Goal: Task Accomplishment & Management: Manage account settings

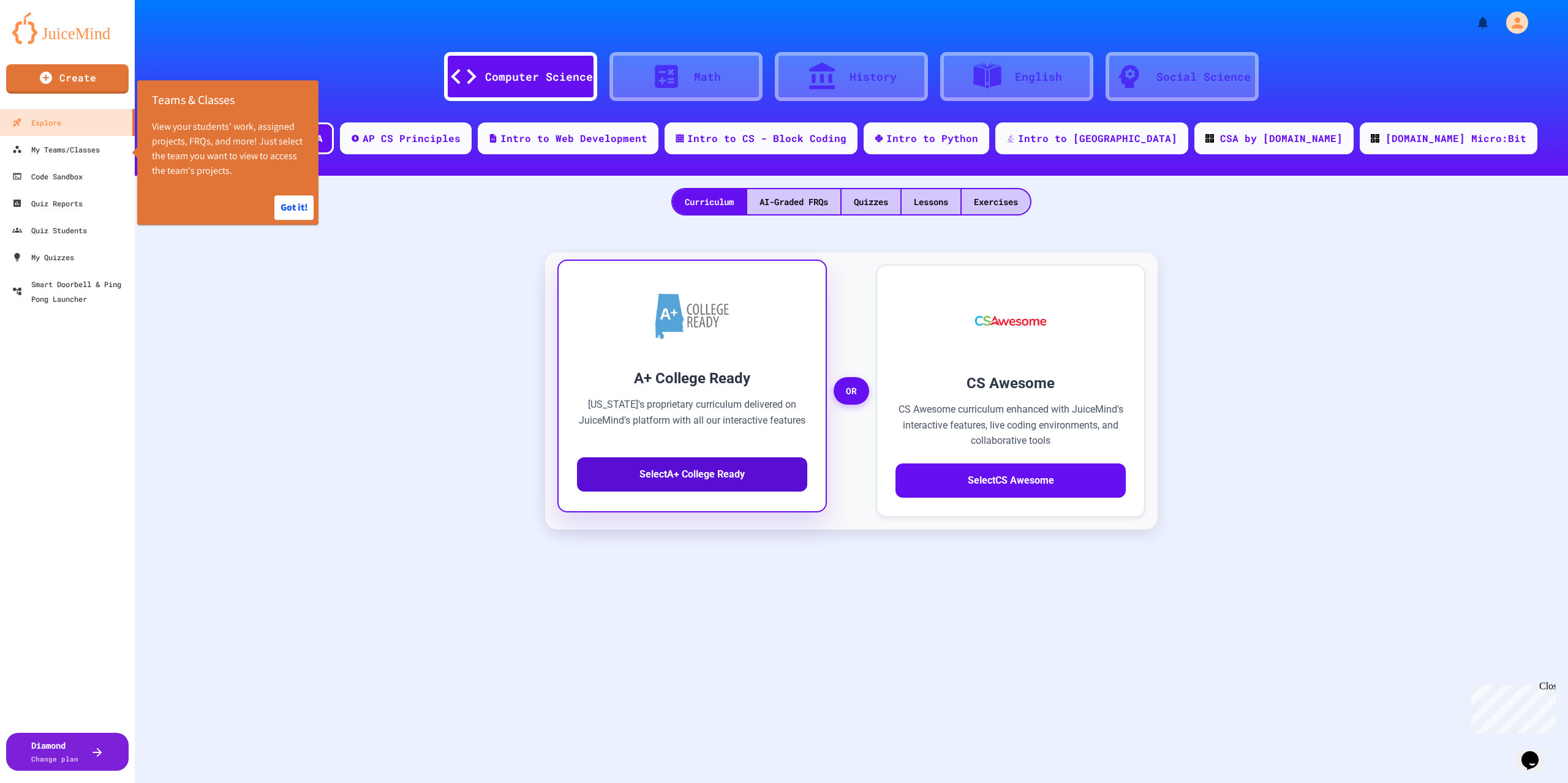
click at [690, 477] on button "Select A+ College Ready" at bounding box center [692, 474] width 230 height 34
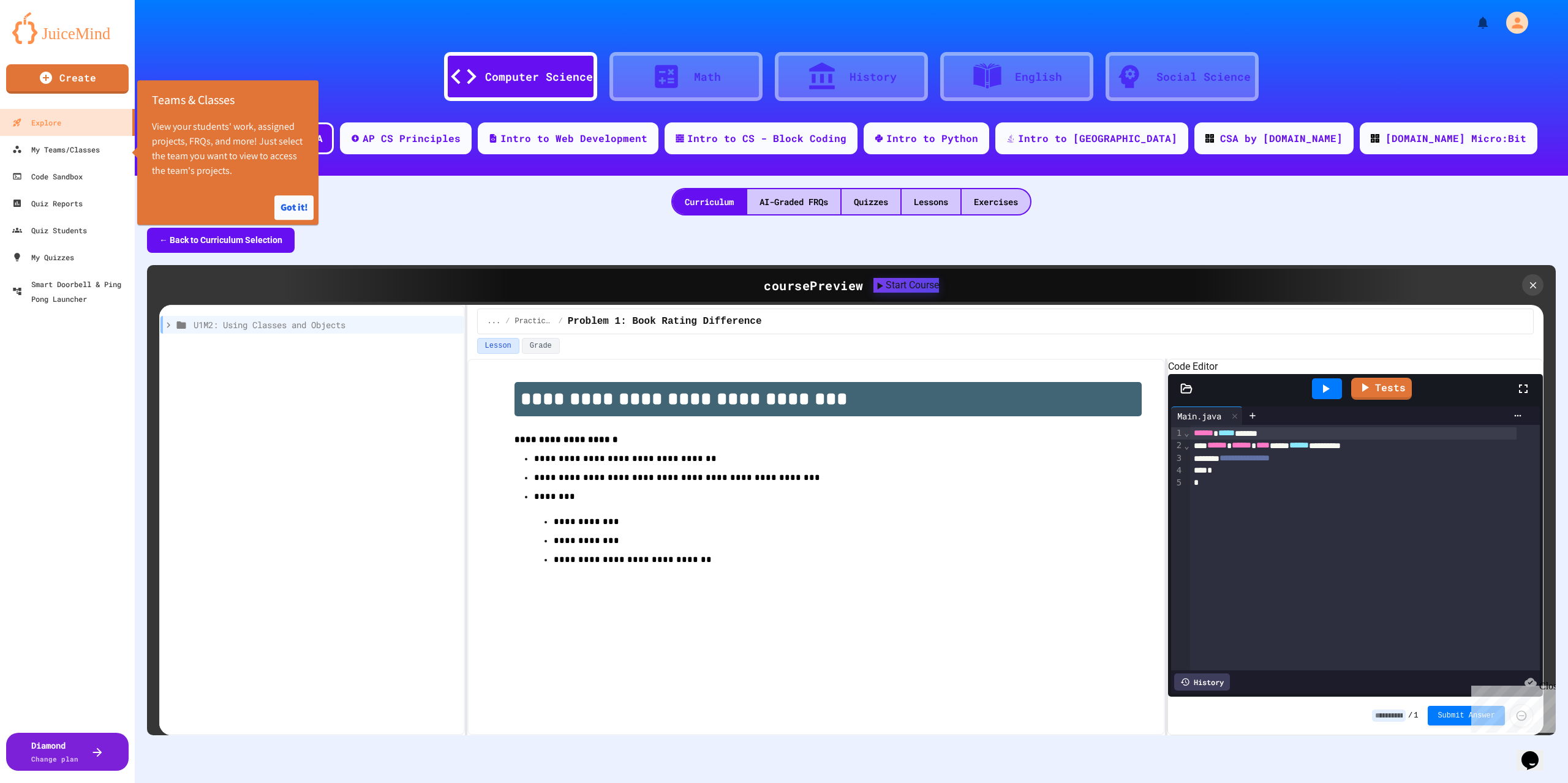
click at [297, 206] on button "Got it!" at bounding box center [294, 208] width 39 height 25
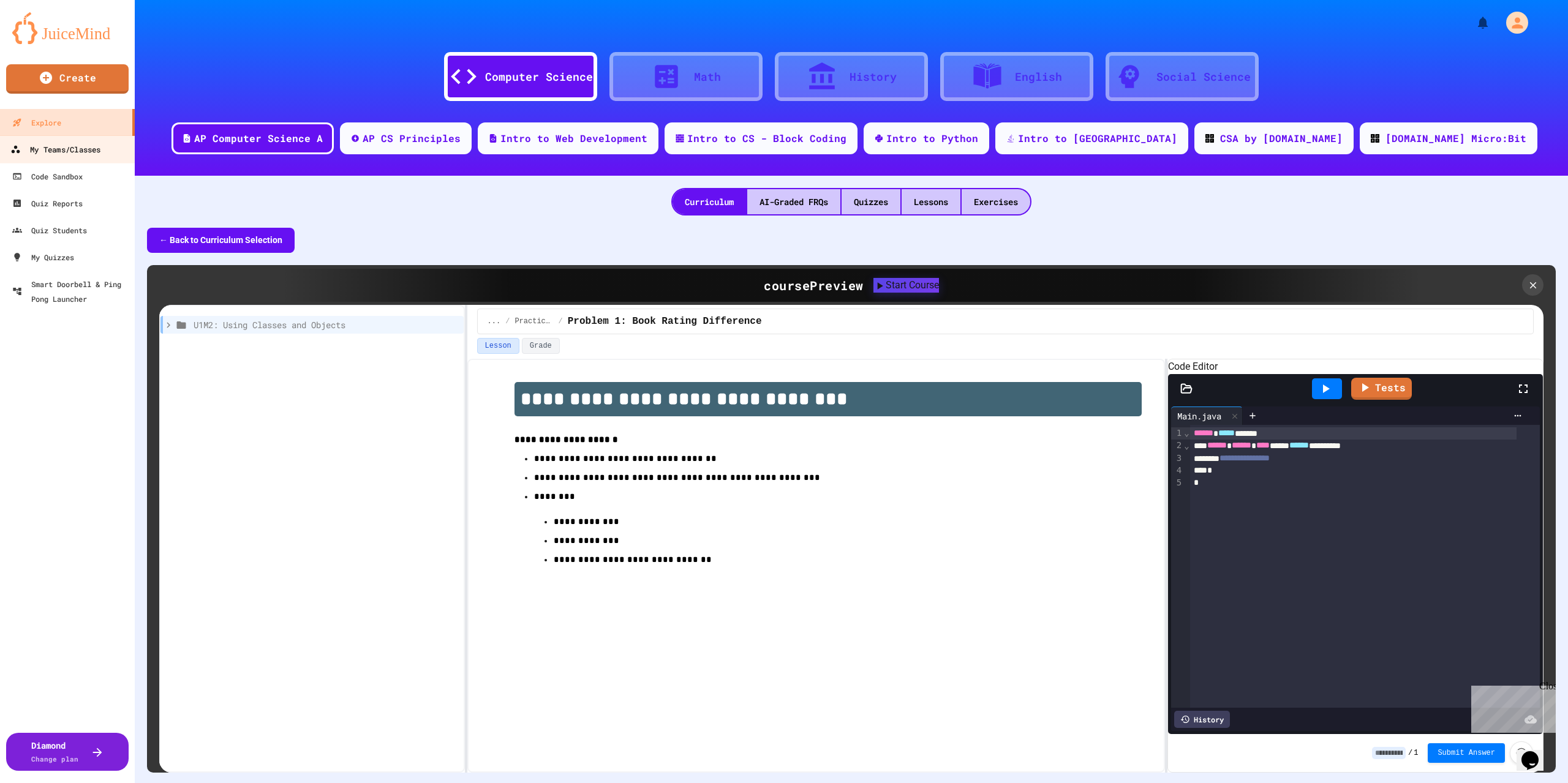
click at [78, 144] on div "My Teams/Classes" at bounding box center [55, 150] width 90 height 15
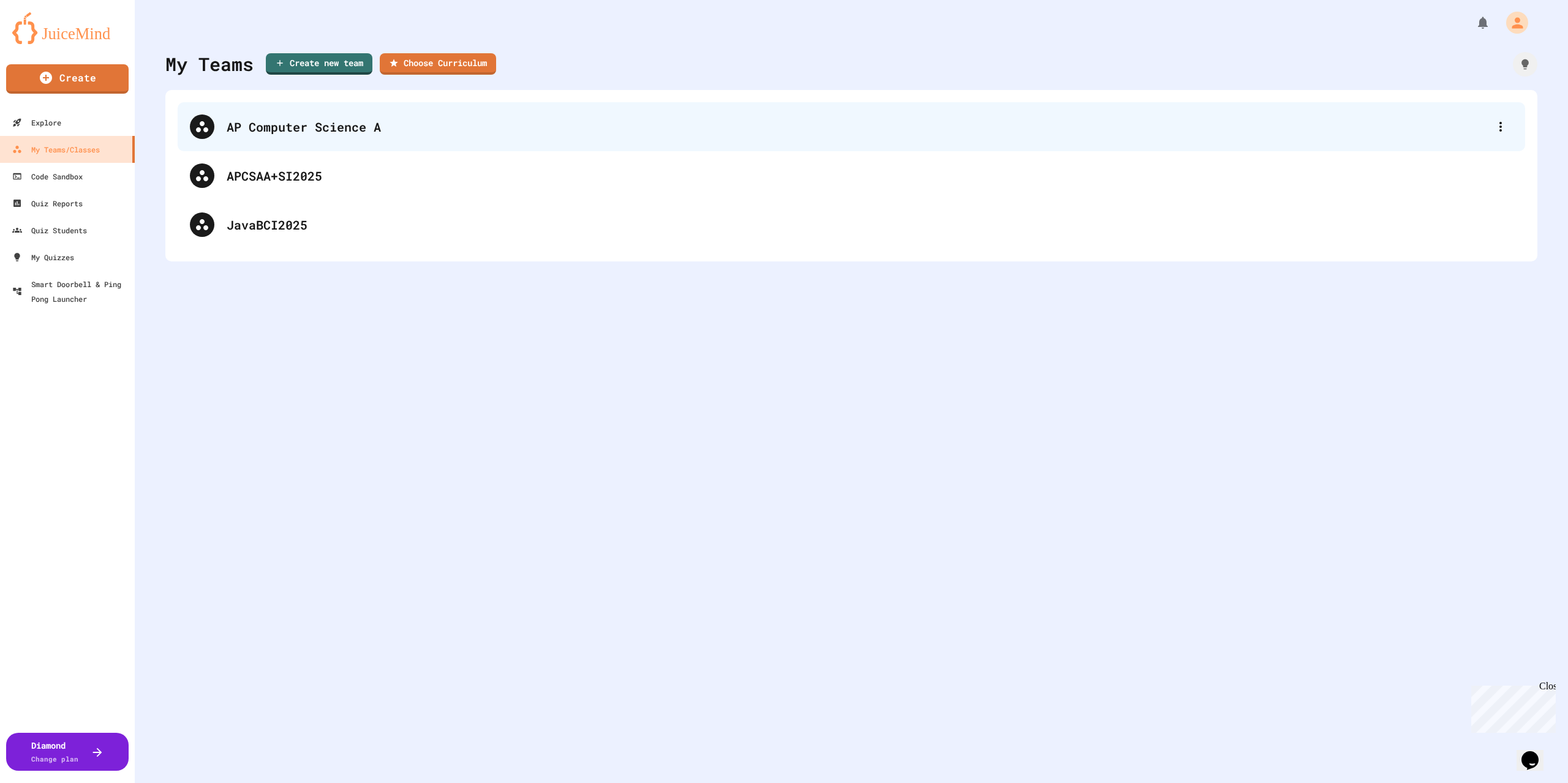
click at [305, 121] on div "AP Computer Science A" at bounding box center [857, 126] width 1261 height 18
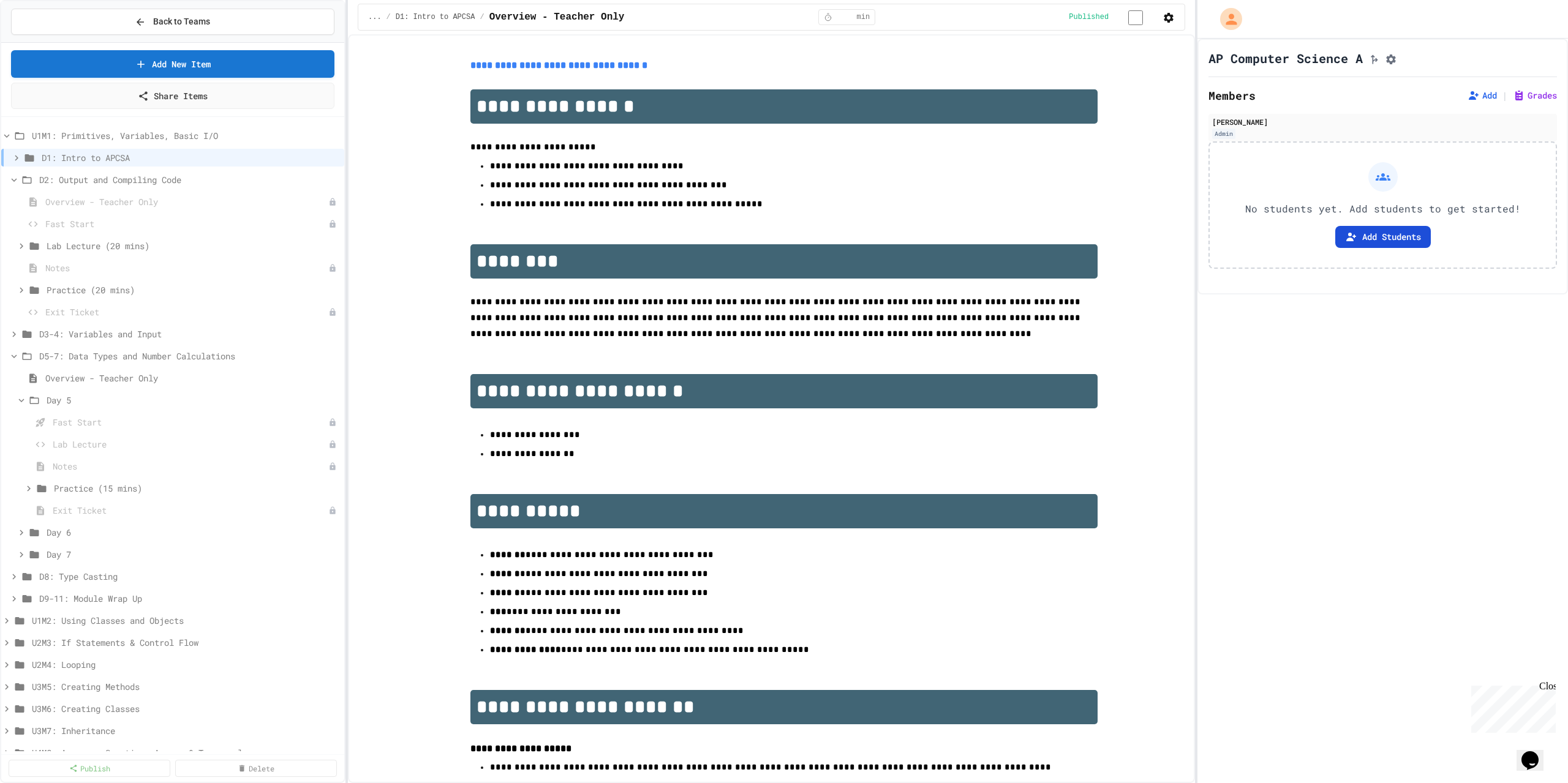
click at [1385, 244] on button "Add Students" at bounding box center [1383, 237] width 95 height 22
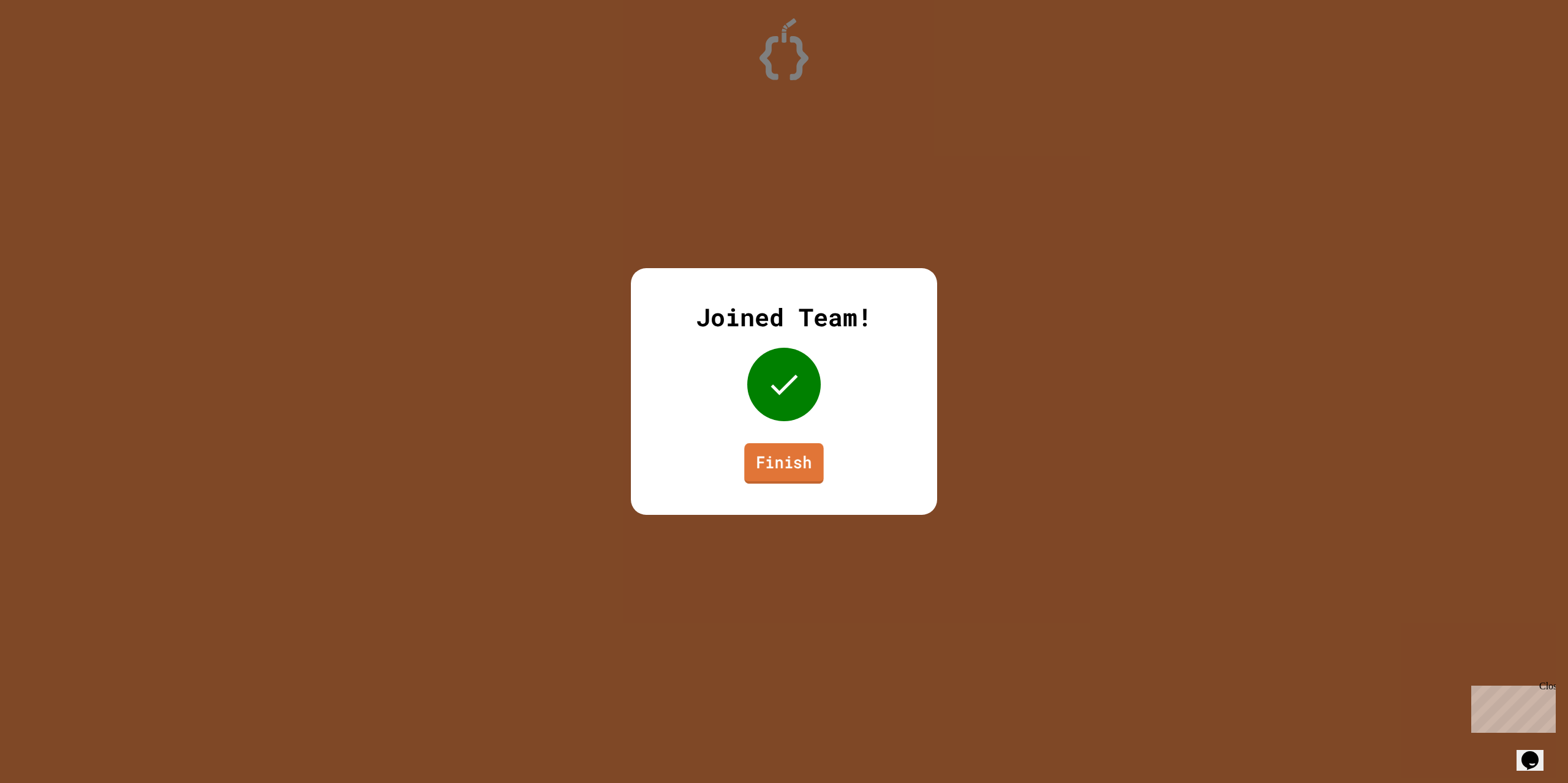
click at [799, 472] on link "Finish" at bounding box center [783, 463] width 79 height 41
